Goal: Information Seeking & Learning: Learn about a topic

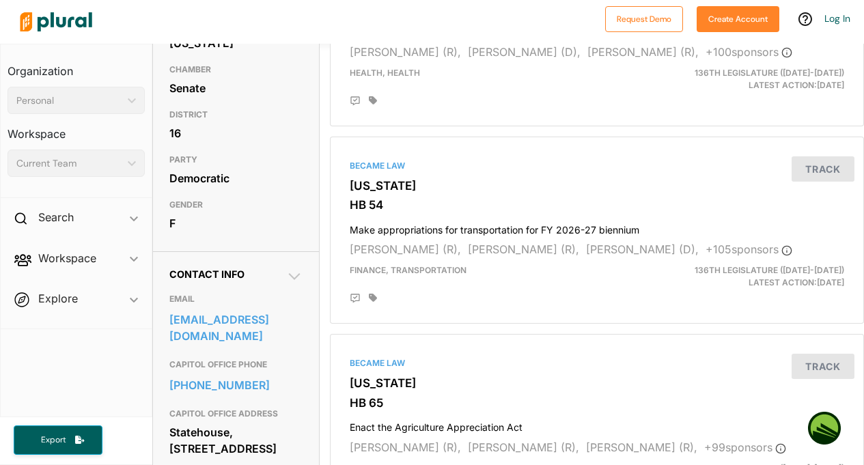
scroll to position [246, 0]
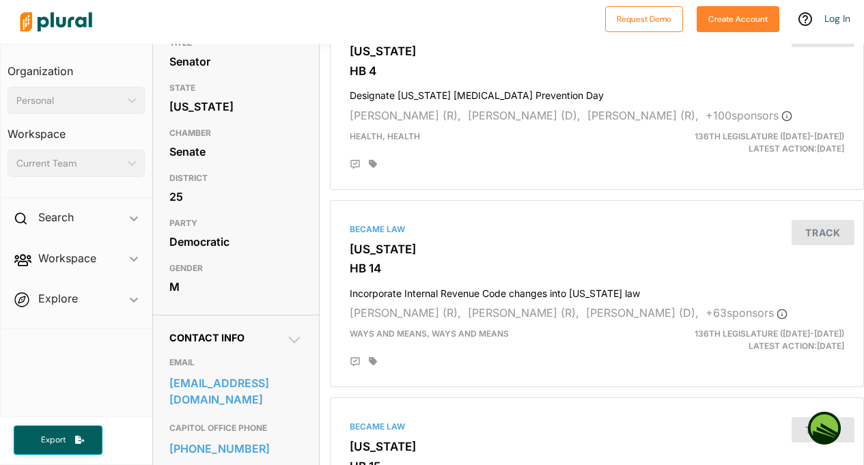
scroll to position [210, 0]
